Goal: Task Accomplishment & Management: Complete application form

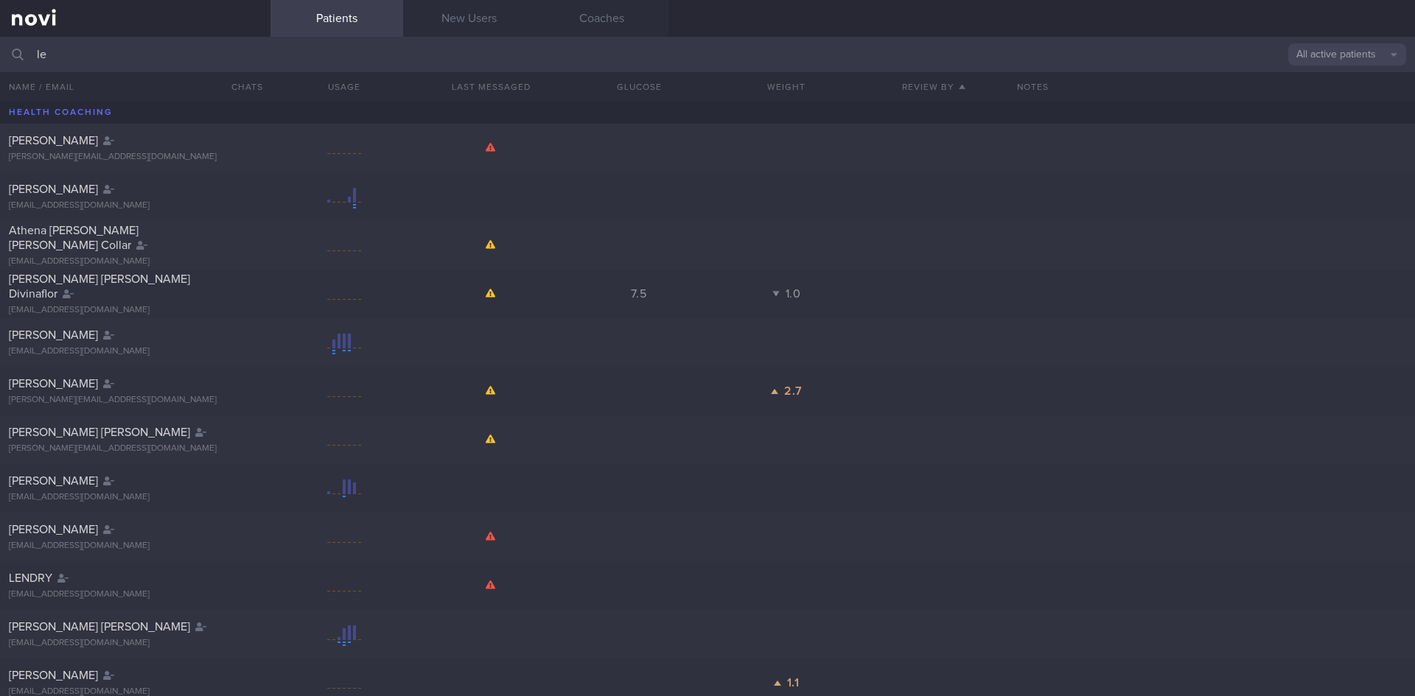
type input "l"
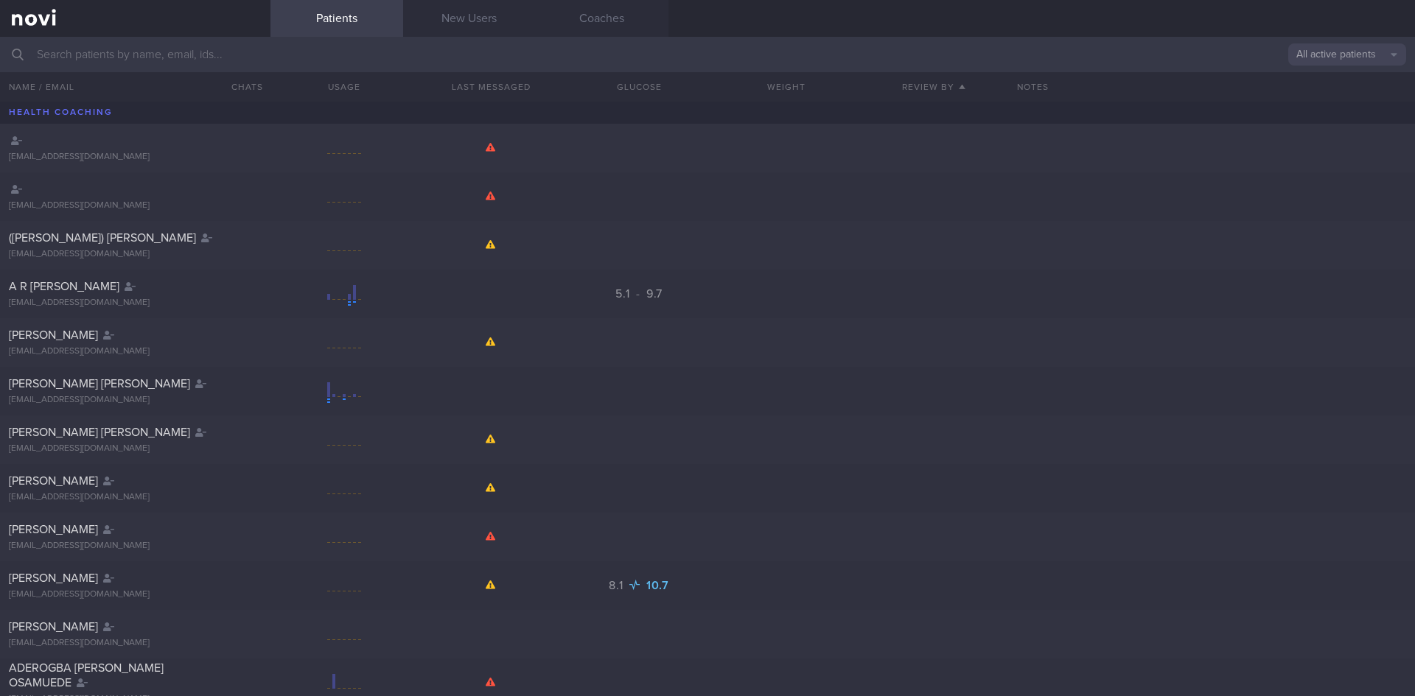
click at [472, 22] on link "New Users" at bounding box center [469, 18] width 133 height 37
click at [469, 23] on link "New Users" at bounding box center [469, 18] width 133 height 37
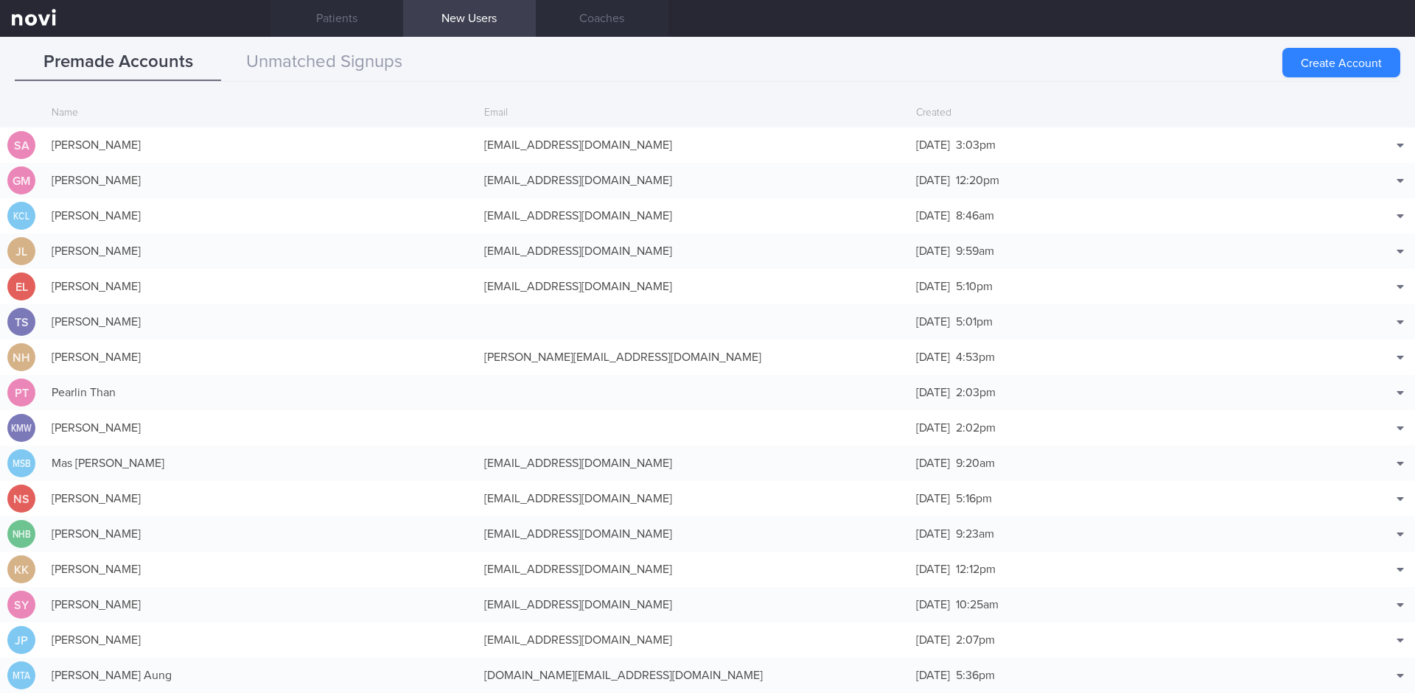
scroll to position [35, 0]
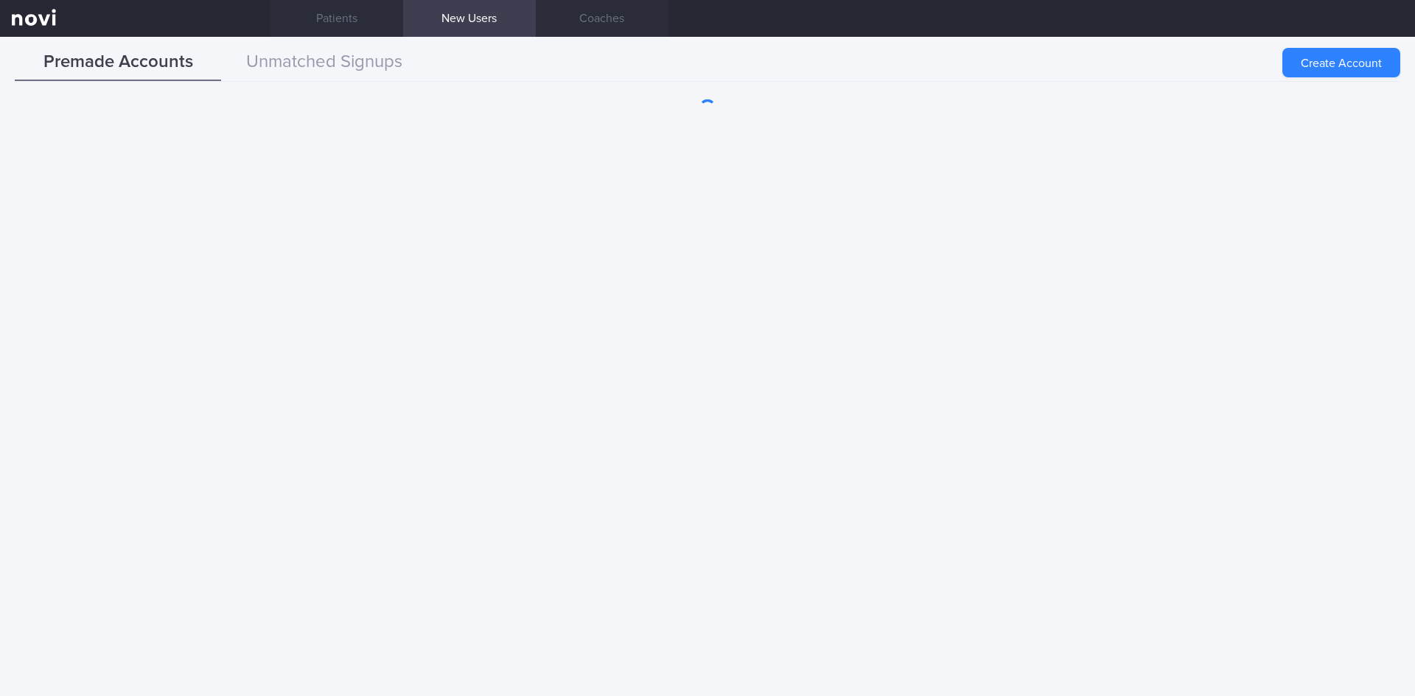
click at [336, 67] on button "Unmatched Signups" at bounding box center [324, 62] width 206 height 37
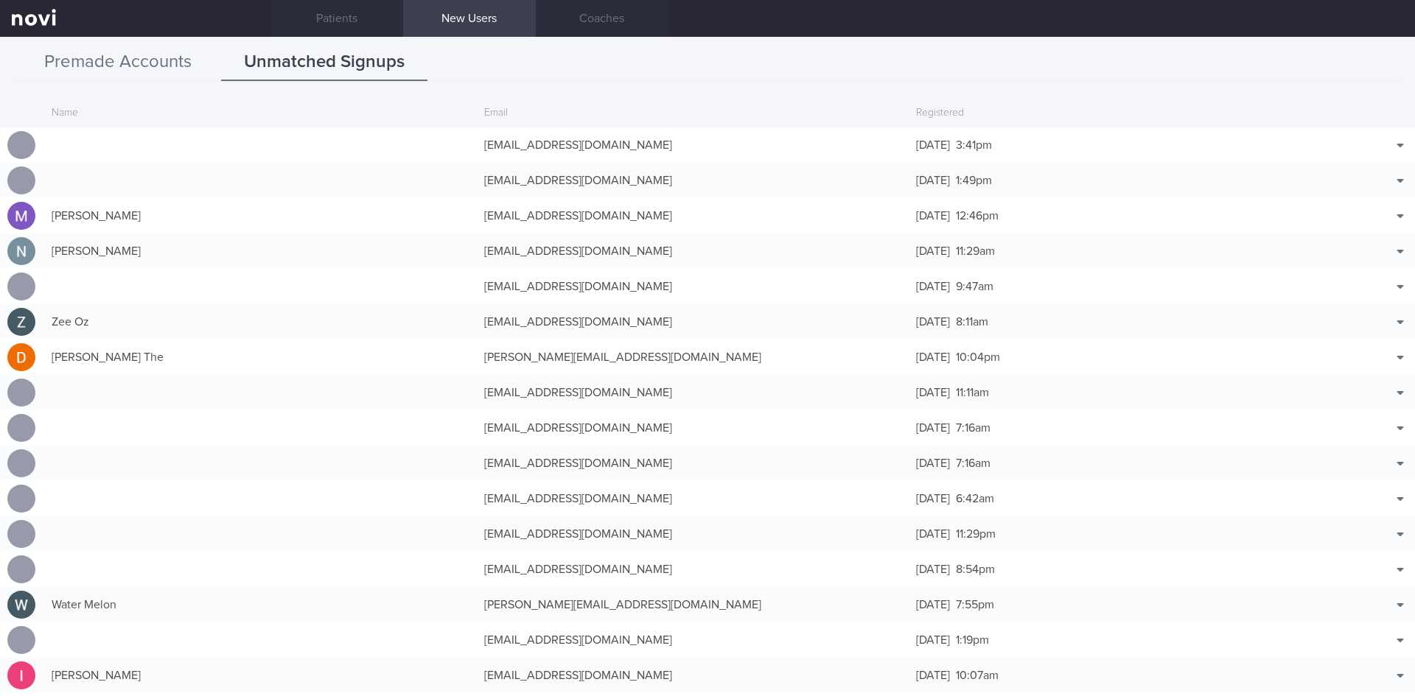
click at [143, 65] on button "Premade Accounts" at bounding box center [118, 62] width 206 height 37
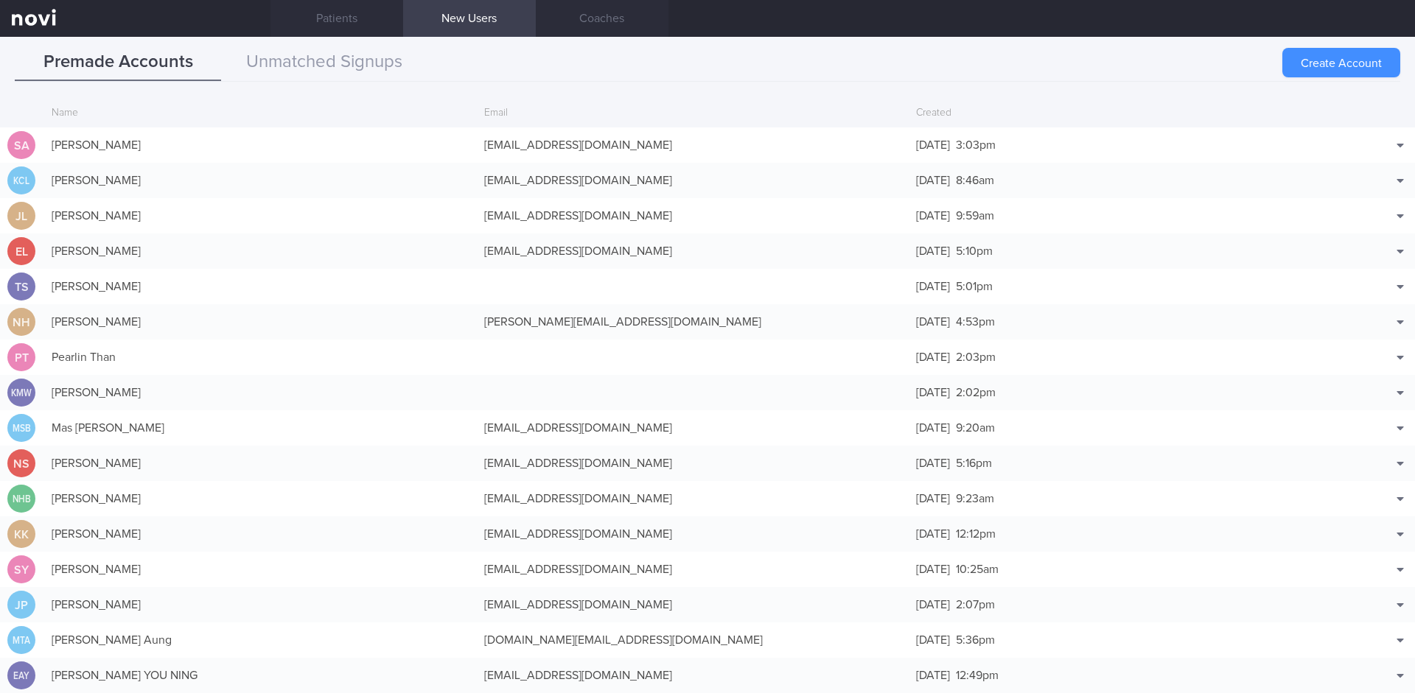
click at [1342, 66] on button "Create Account" at bounding box center [1341, 62] width 118 height 29
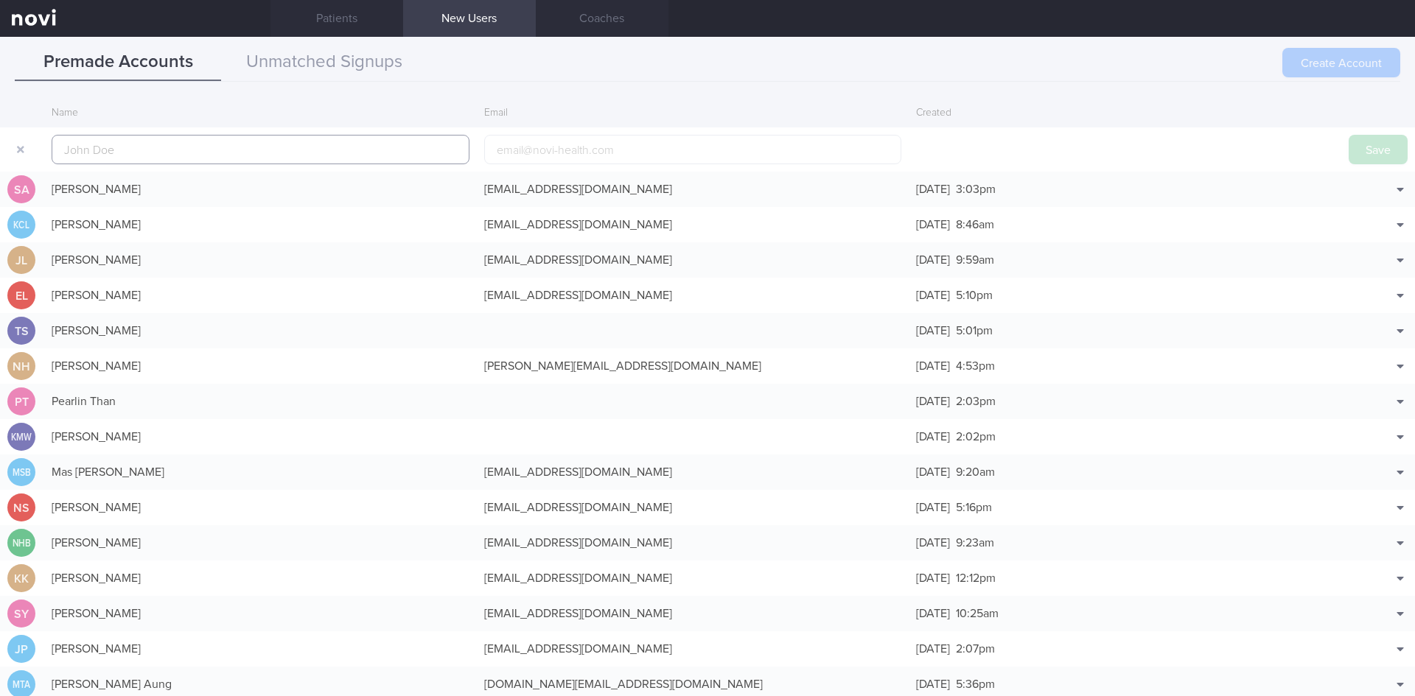
scroll to position [35, 0]
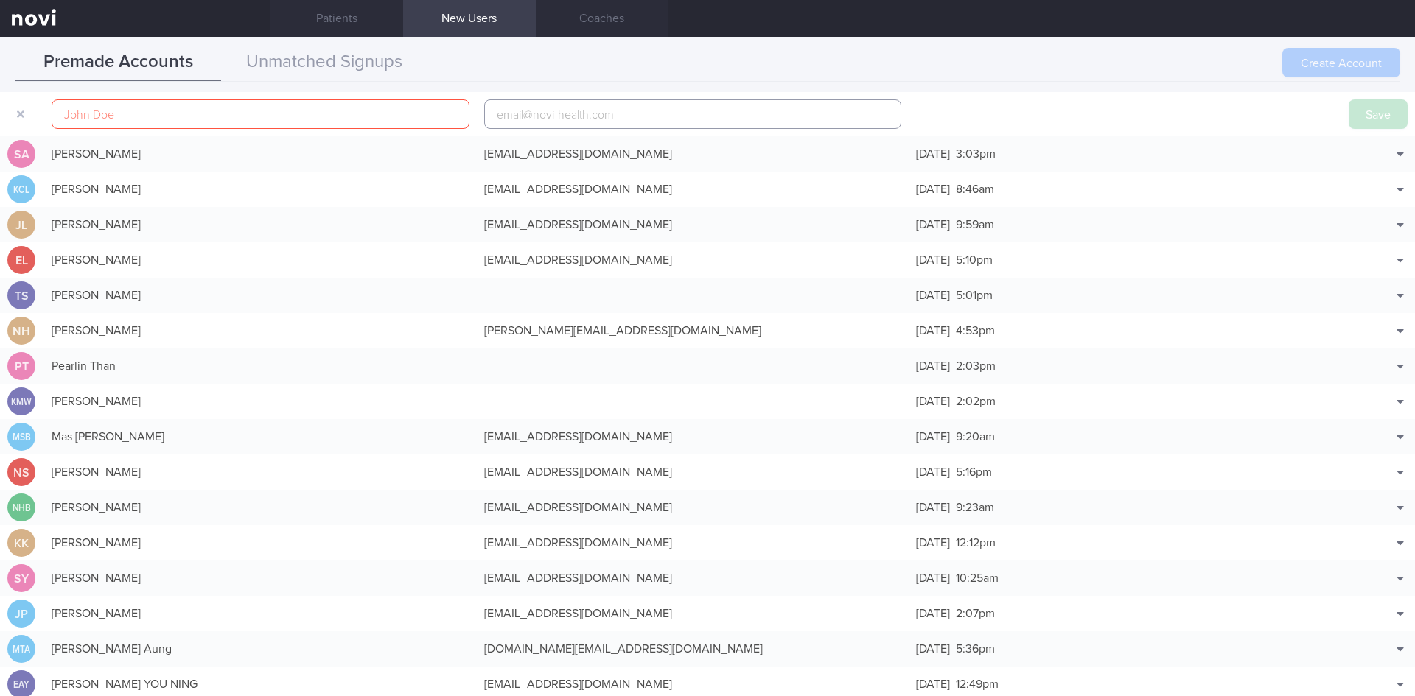
click at [602, 116] on input "email" at bounding box center [693, 113] width 418 height 29
paste input "[EMAIL_ADDRESS][DOMAIN_NAME]"
click at [569, 113] on input "[EMAIL_ADDRESS][DOMAIN_NAME]" at bounding box center [693, 113] width 418 height 29
type input "[EMAIL_ADDRESS][DOMAIN_NAME]"
click at [325, 116] on input "text" at bounding box center [261, 113] width 418 height 29
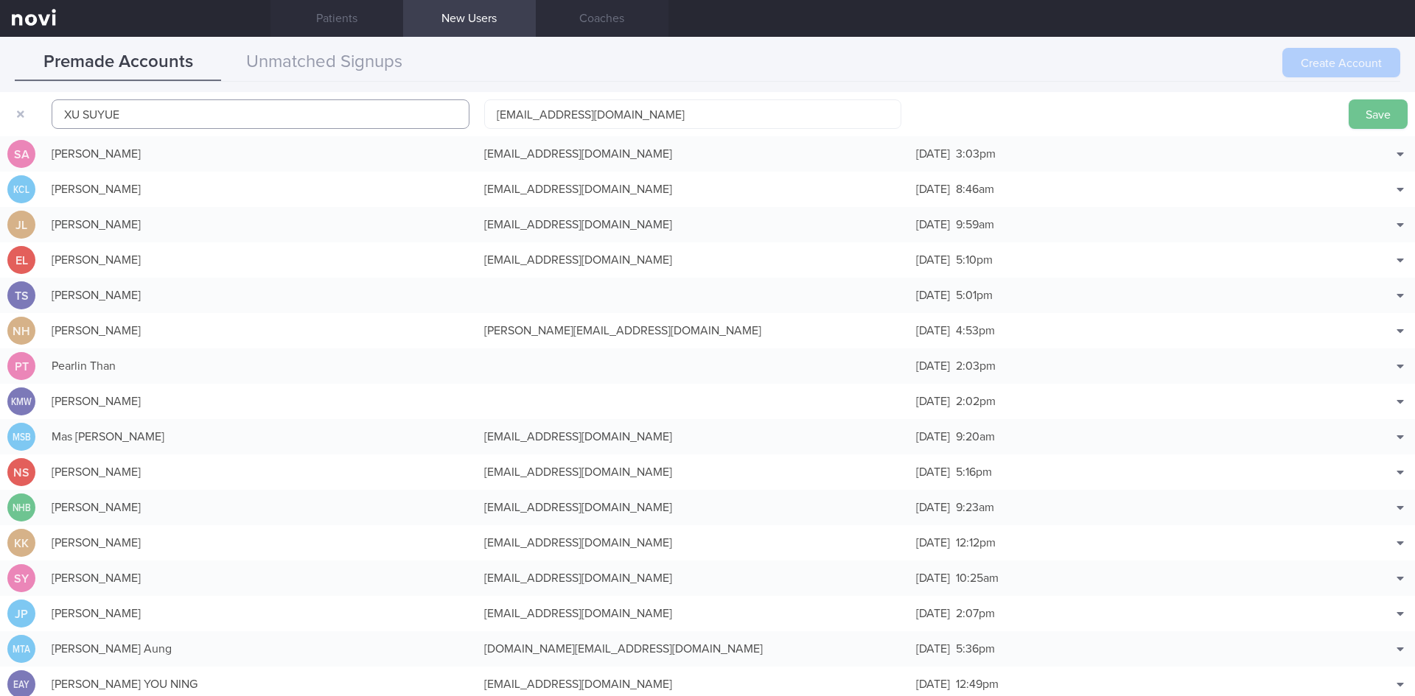
type input "XU SUYUE"
click at [1363, 118] on button "Save" at bounding box center [1377, 113] width 59 height 29
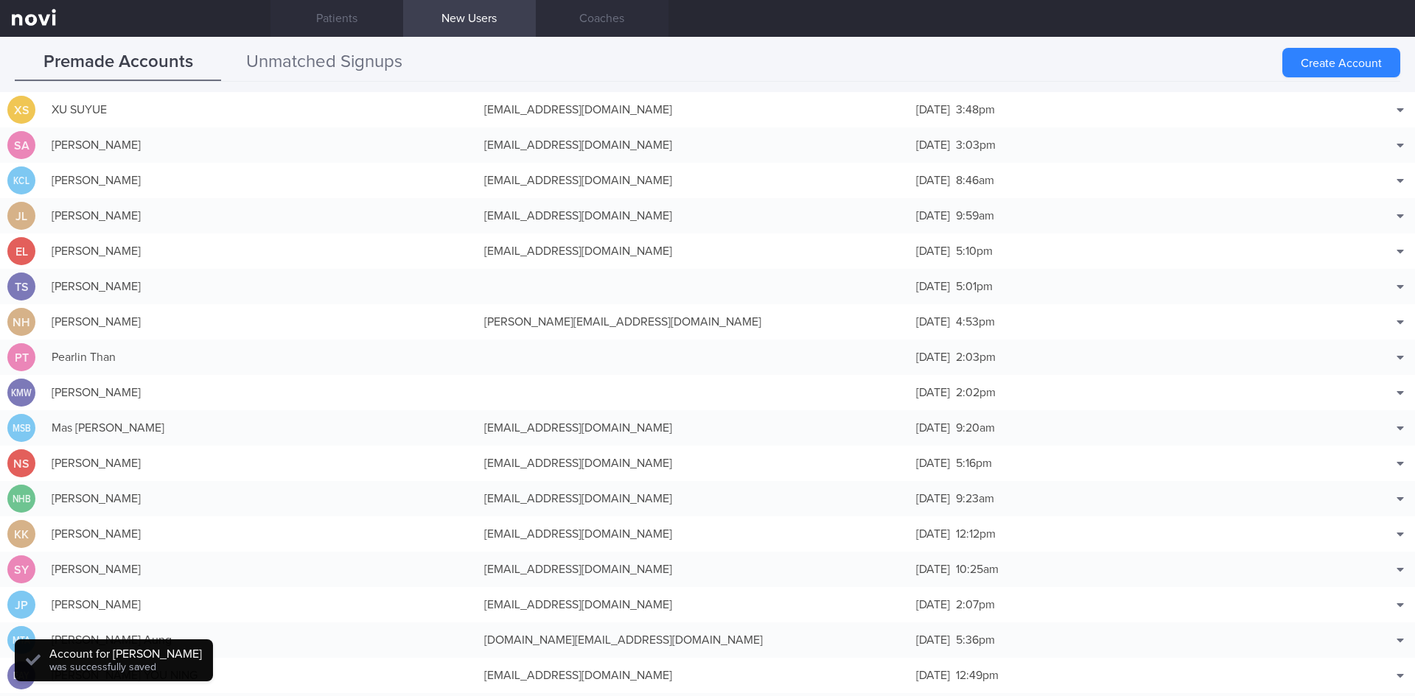
click at [342, 71] on button "Unmatched Signups" at bounding box center [324, 62] width 206 height 37
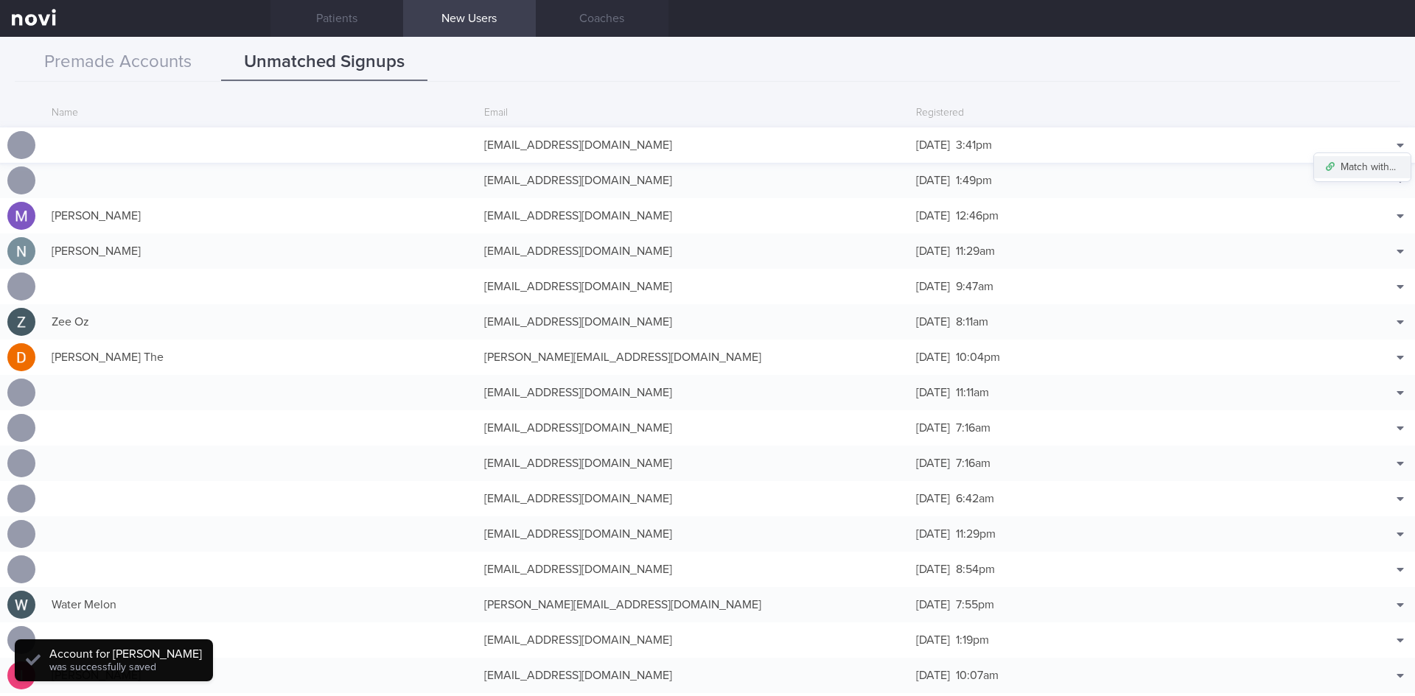
click at [1360, 161] on button "Match with..." at bounding box center [1362, 167] width 97 height 22
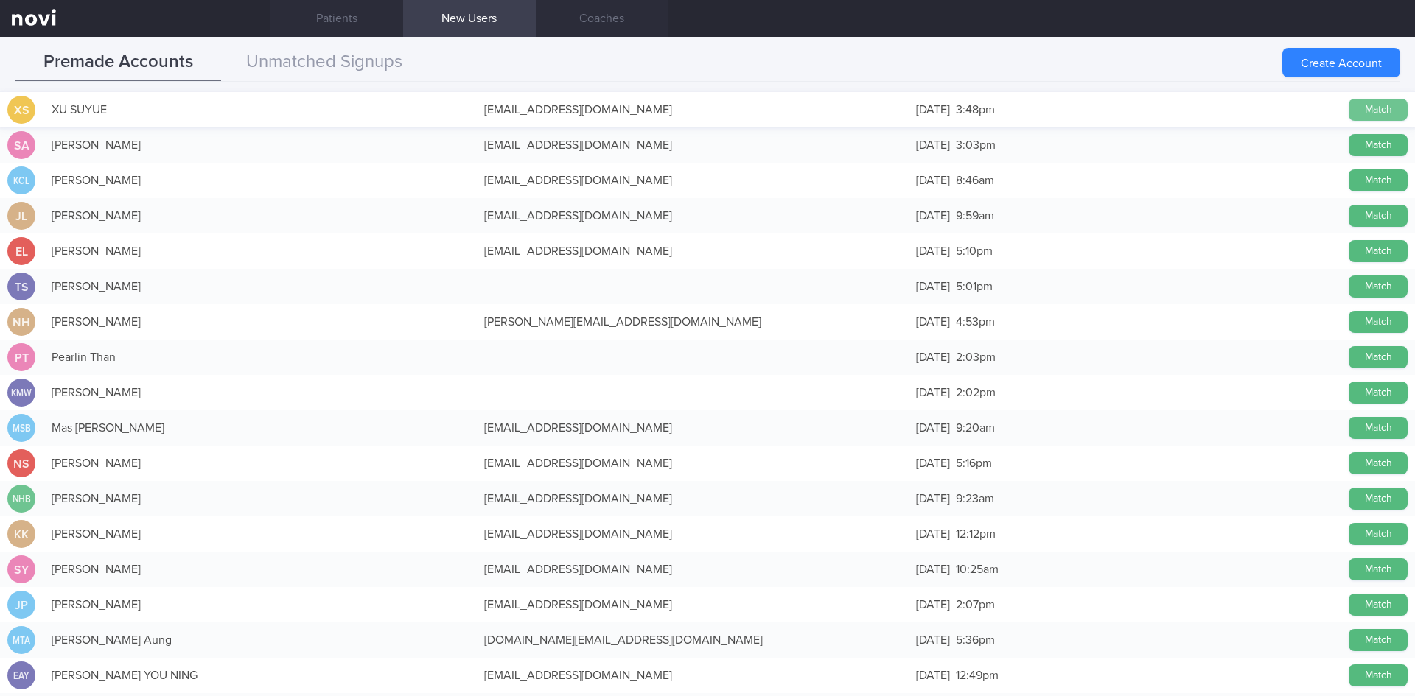
click at [1376, 111] on button "Match" at bounding box center [1377, 110] width 59 height 22
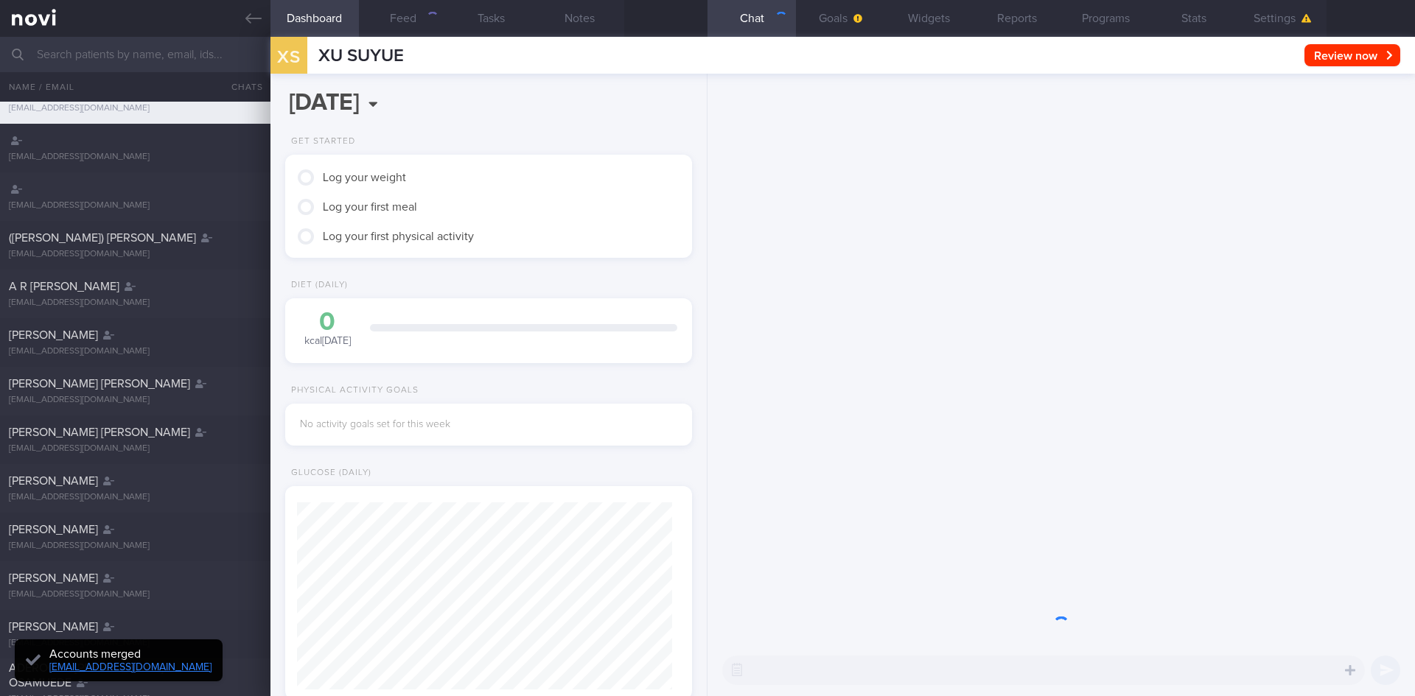
scroll to position [187, 376]
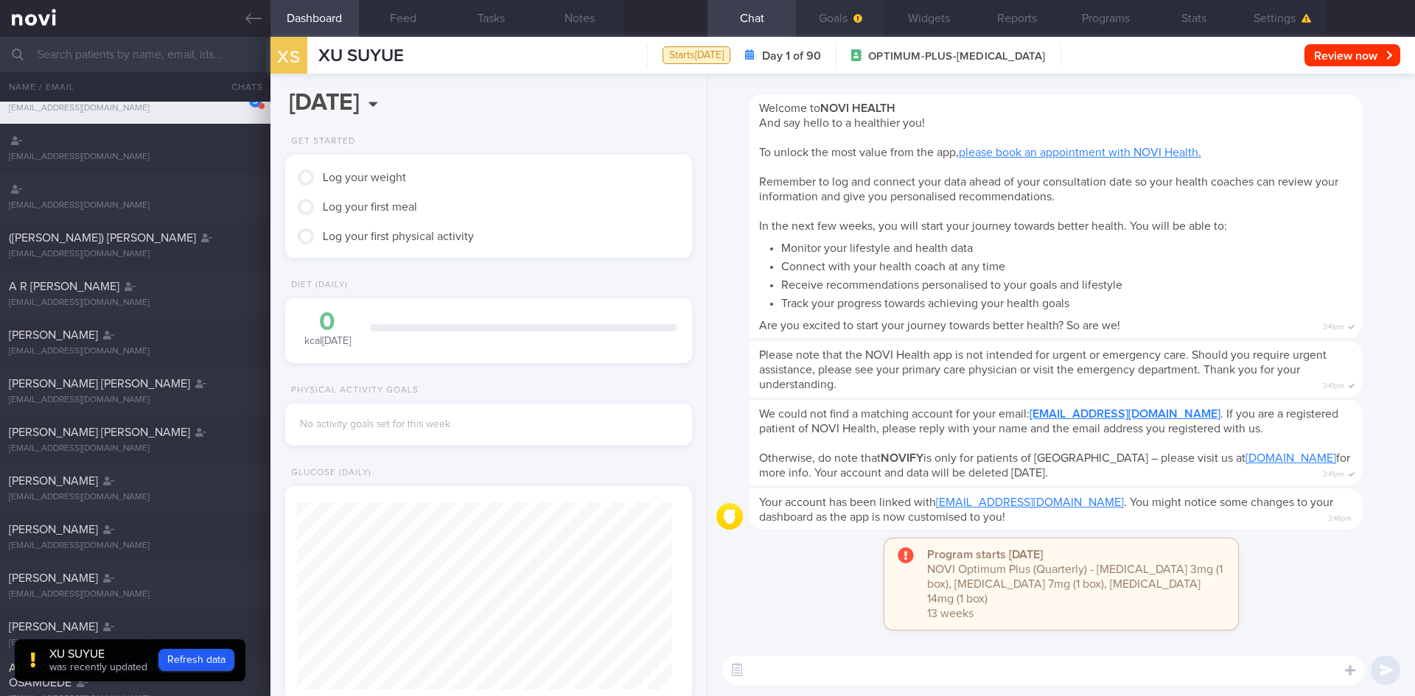
click at [845, 30] on button "Goals" at bounding box center [840, 18] width 88 height 37
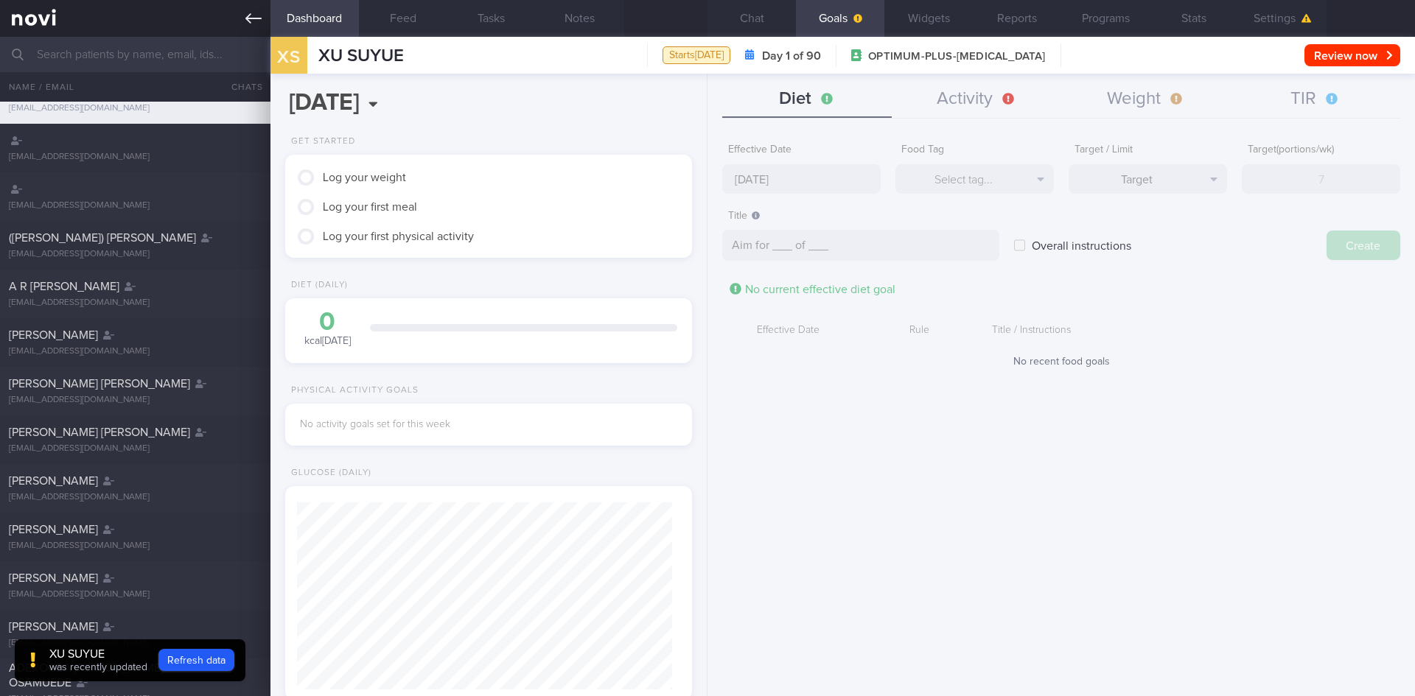
click at [91, 33] on link at bounding box center [135, 18] width 270 height 37
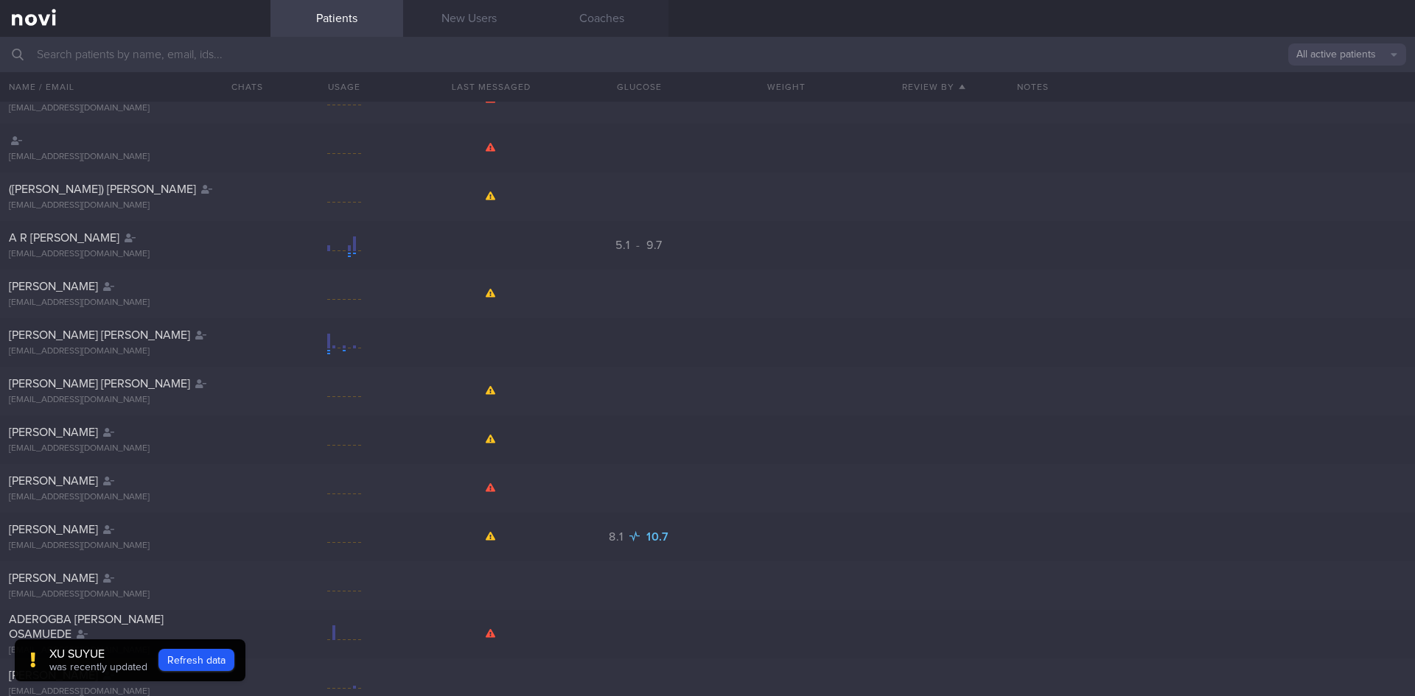
click at [93, 46] on input "text" at bounding box center [707, 54] width 1415 height 35
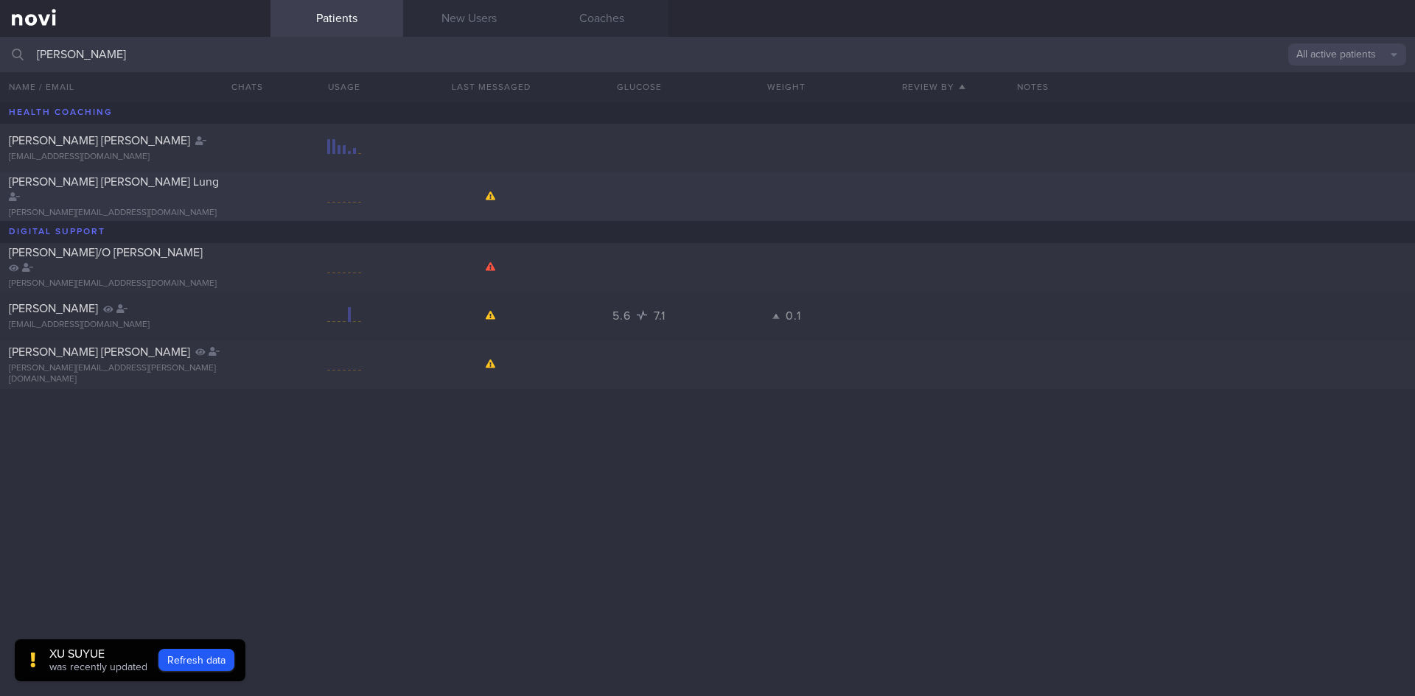
type input "[PERSON_NAME]"
click at [175, 195] on div "[PERSON_NAME] [PERSON_NAME] Lung" at bounding box center [133, 189] width 249 height 29
select select "7"
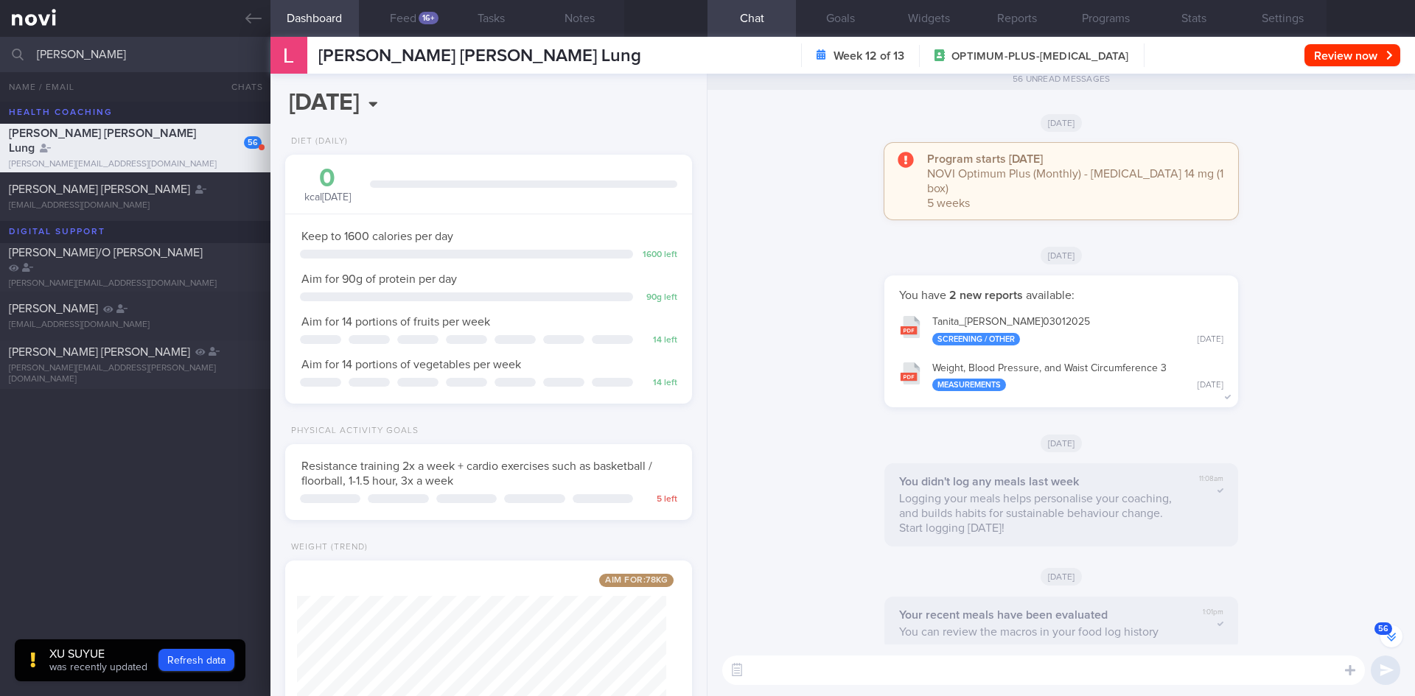
scroll to position [-5973, 0]
click at [1387, 638] on button "56" at bounding box center [1391, 637] width 22 height 22
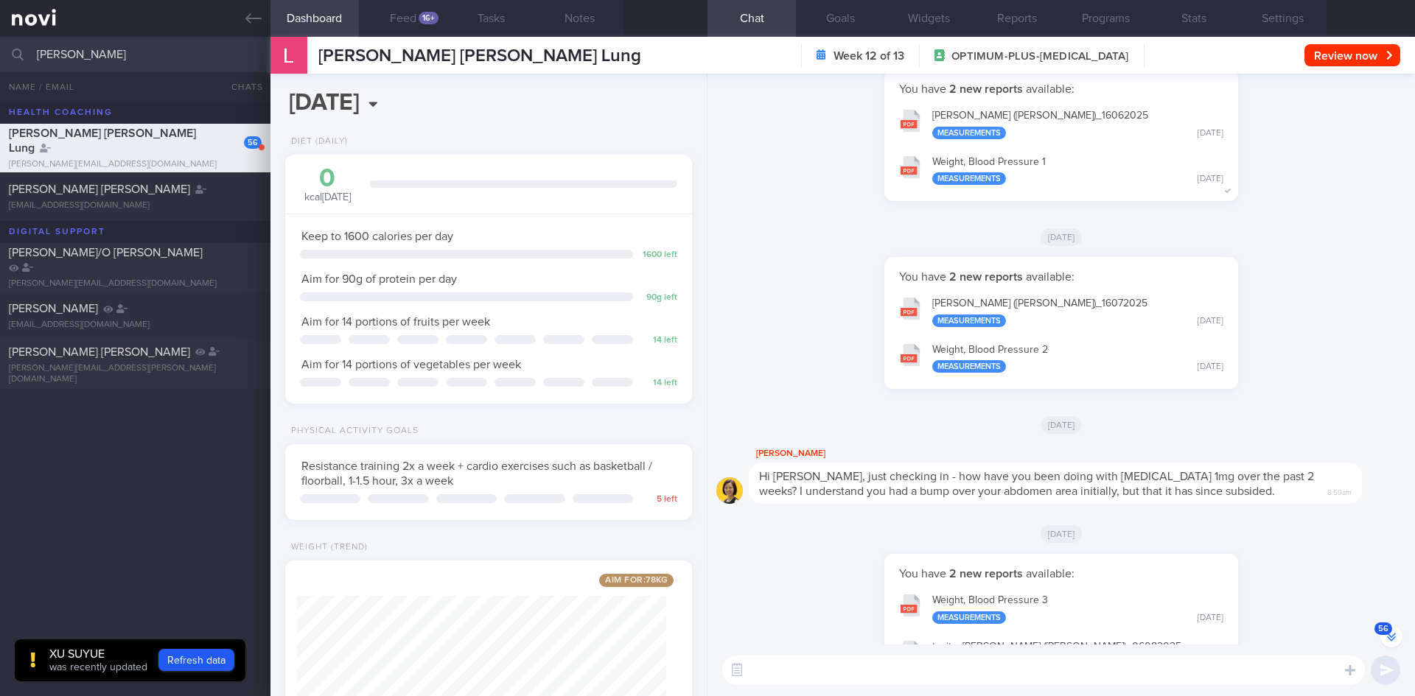
scroll to position [-73, 0]
